Goal: Use online tool/utility: Use online tool/utility

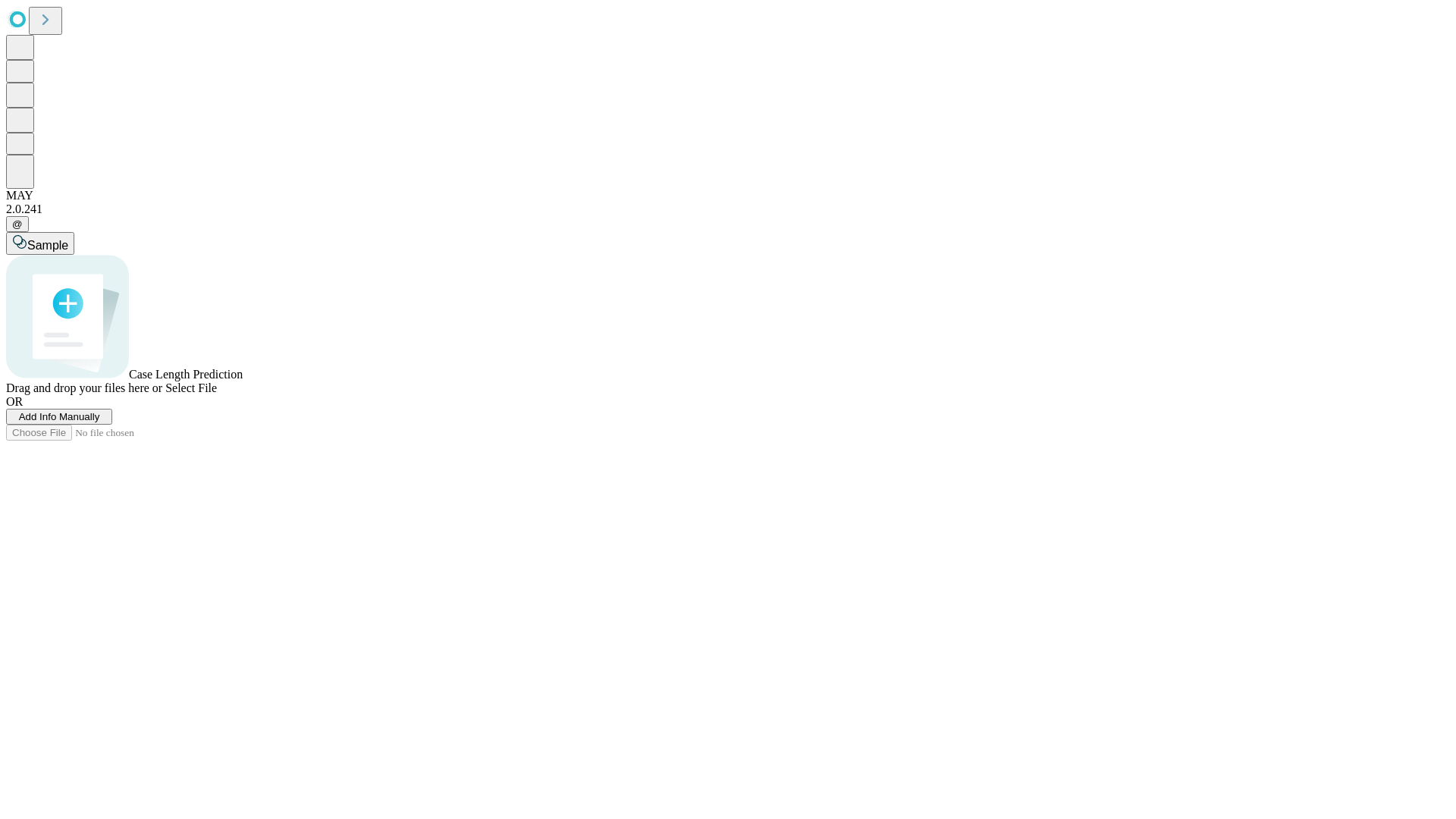
click at [100, 422] on span "Add Info Manually" at bounding box center [60, 417] width 81 height 12
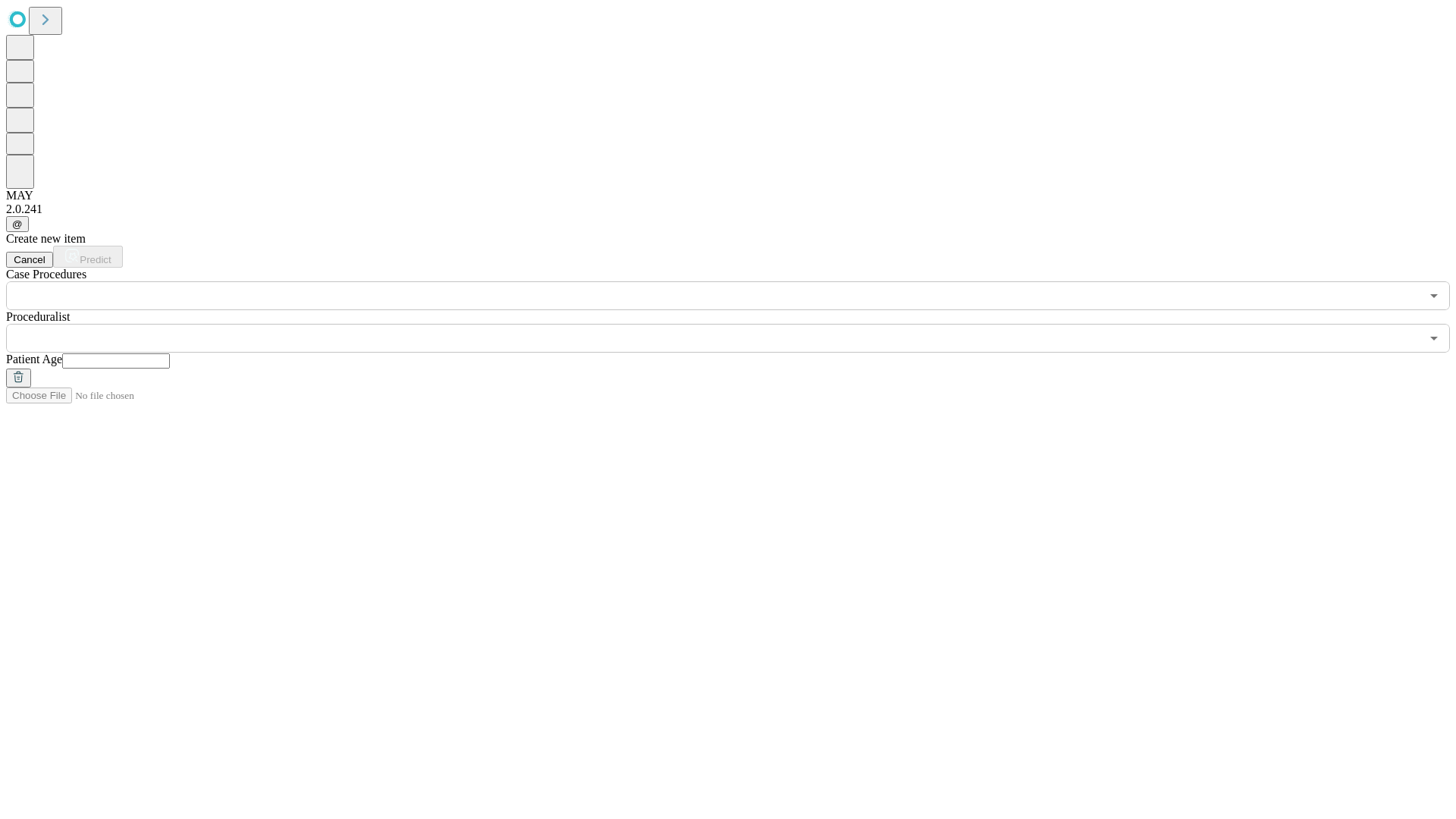
click at [170, 353] on input "text" at bounding box center [116, 361] width 108 height 15
type input "**"
click at [739, 324] on input "text" at bounding box center [712, 338] width 1414 height 29
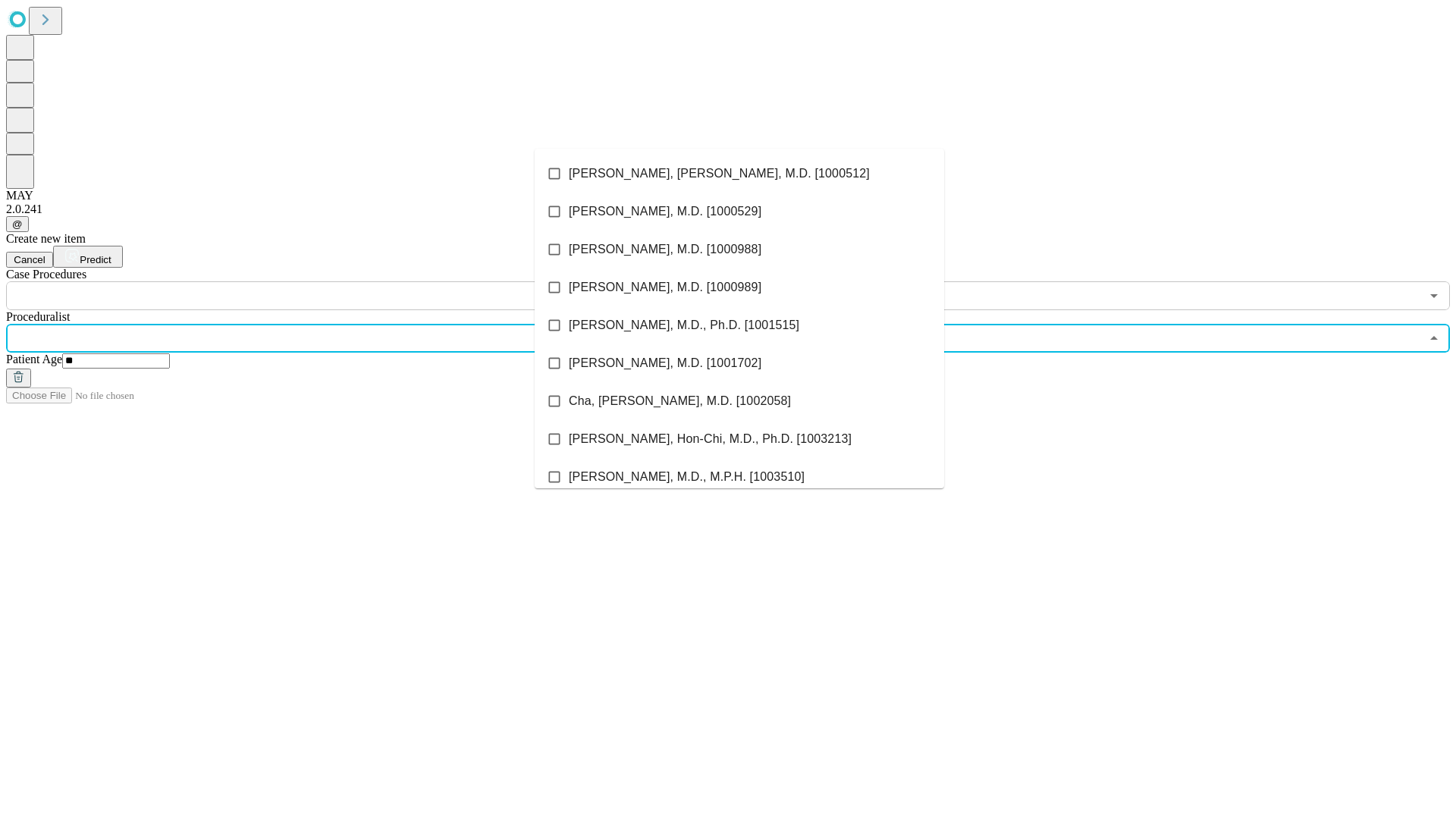
click at [739, 174] on li "[PERSON_NAME], [PERSON_NAME], M.D. [1000512]" at bounding box center [739, 174] width 410 height 38
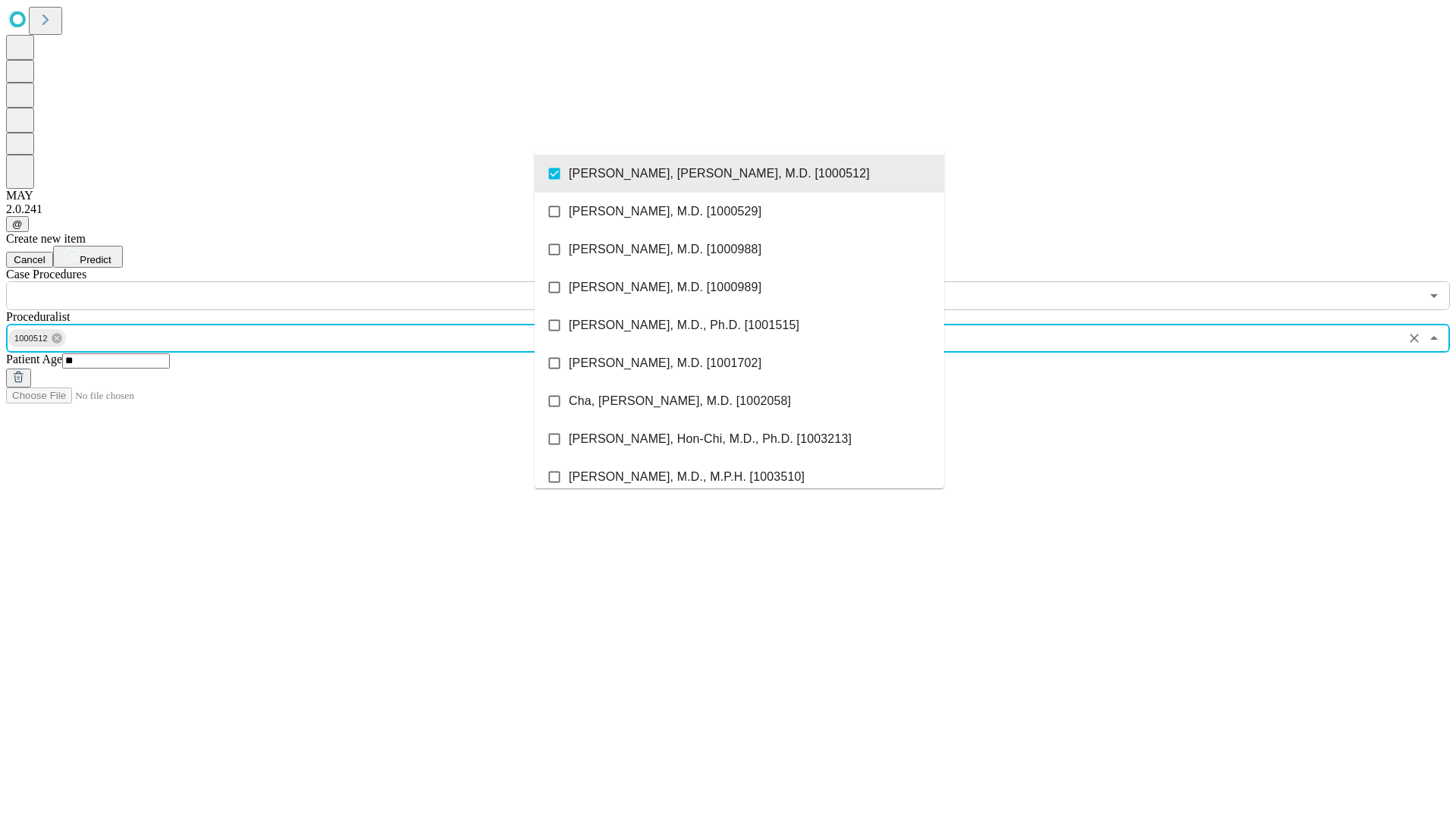
click at [318, 281] on input "text" at bounding box center [712, 295] width 1414 height 29
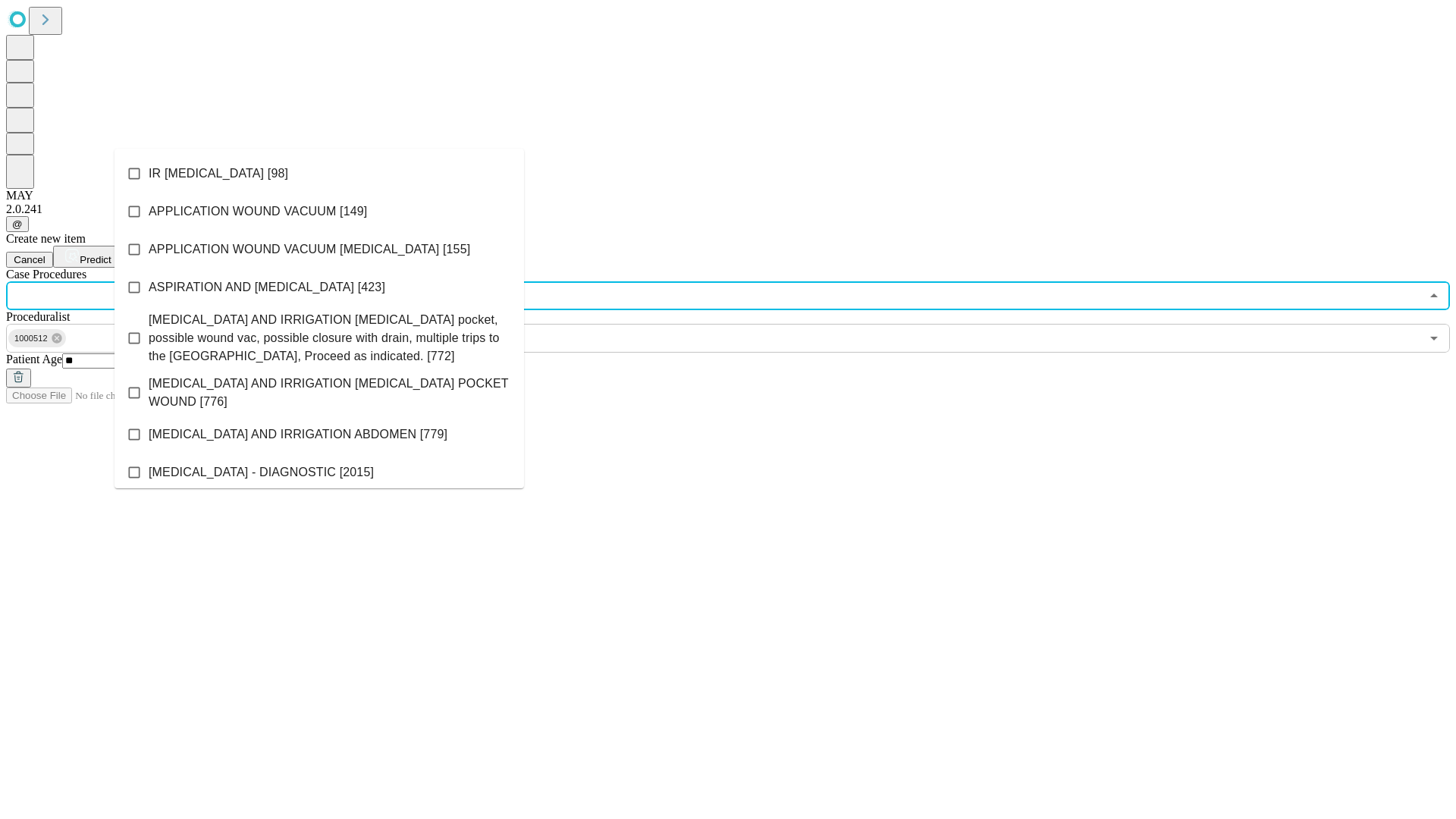
click at [319, 174] on li "IR [MEDICAL_DATA] [98]" at bounding box center [319, 174] width 410 height 38
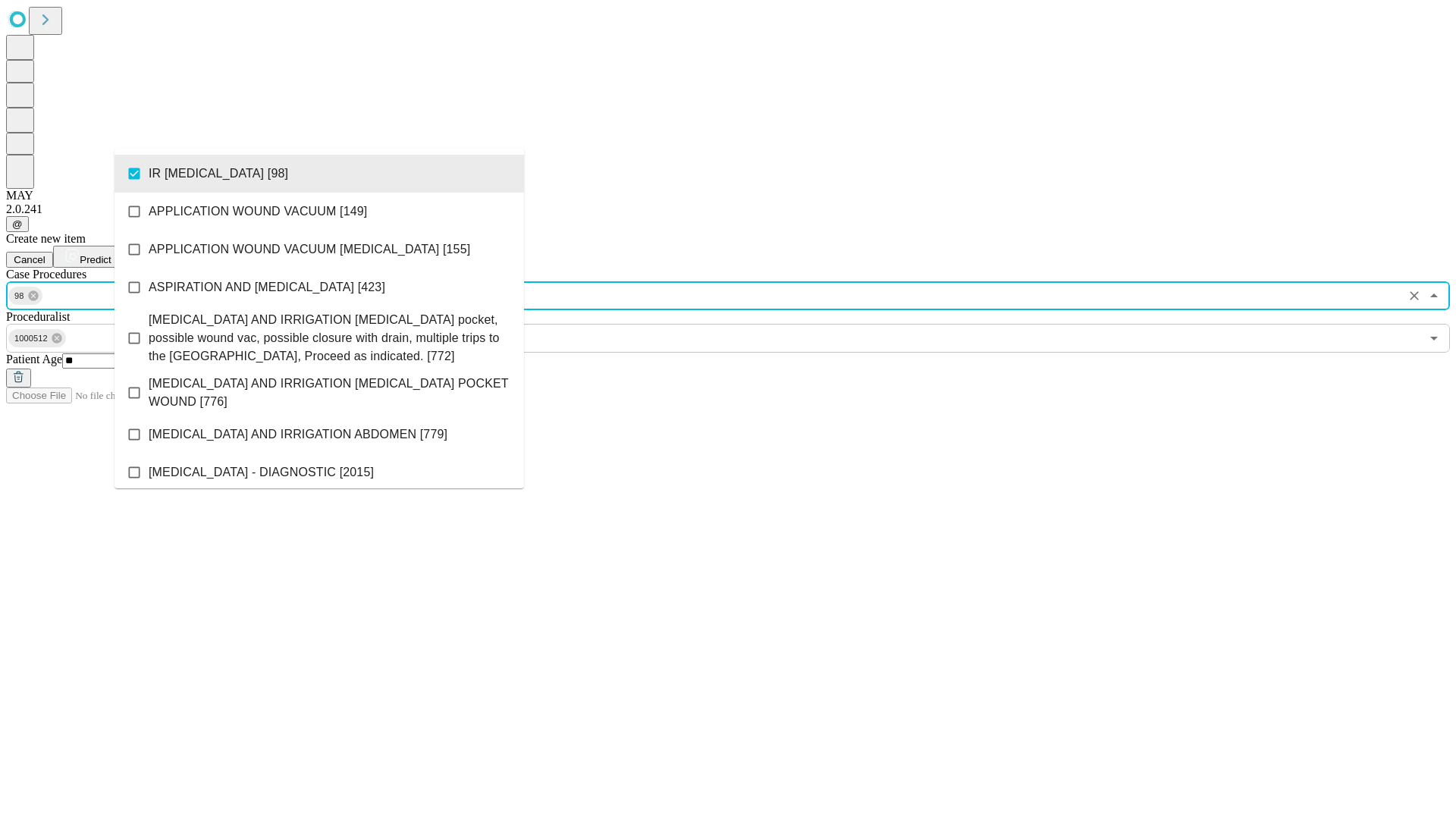
click at [111, 254] on span "Predict" at bounding box center [95, 260] width 31 height 12
